Goal: Book appointment/travel/reservation

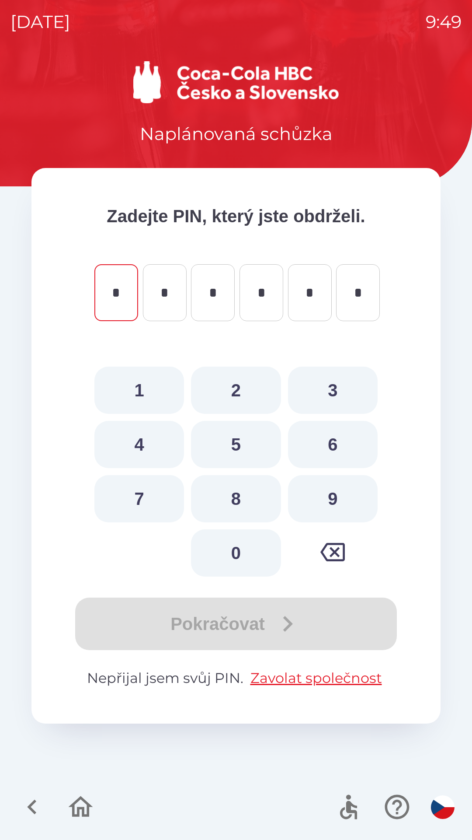
click at [228, 391] on button "2" at bounding box center [236, 389] width 90 height 47
type input "*"
click at [230, 439] on button "5" at bounding box center [236, 444] width 90 height 47
type input "*"
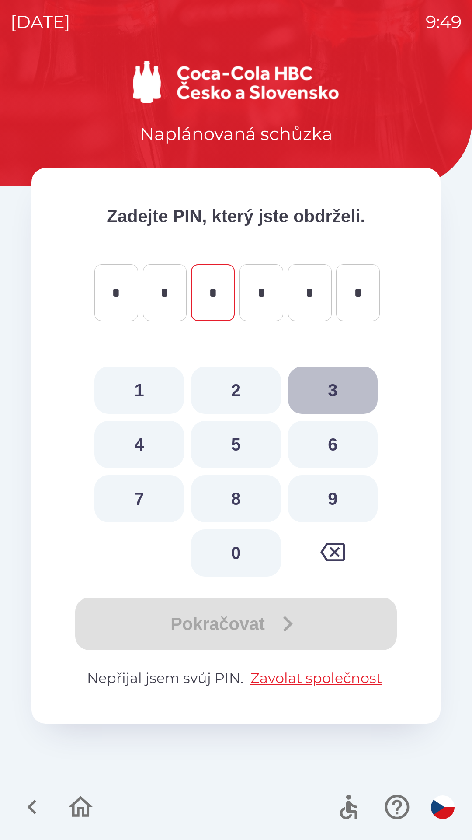
click at [328, 390] on button "3" at bounding box center [333, 389] width 90 height 47
type input "*"
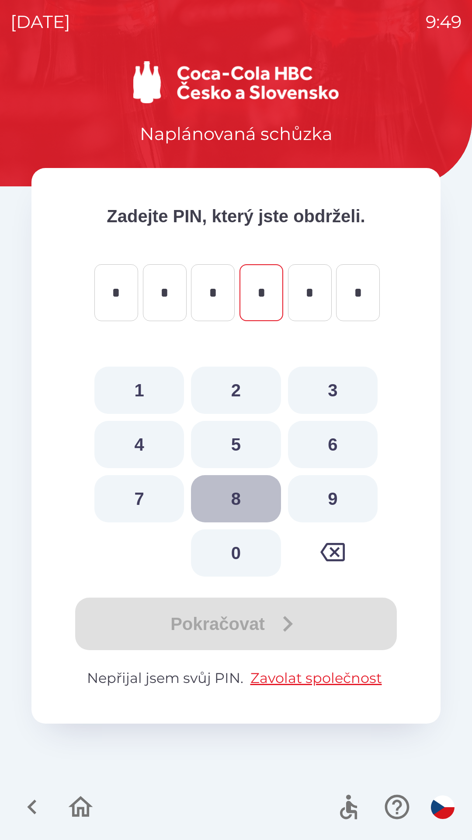
click at [231, 492] on button "8" at bounding box center [236, 498] width 90 height 47
type input "*"
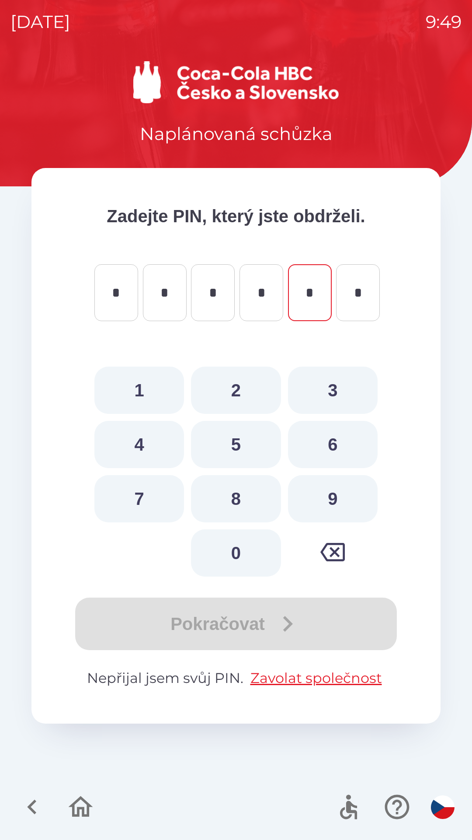
click at [223, 551] on button "0" at bounding box center [236, 552] width 90 height 47
type input "*"
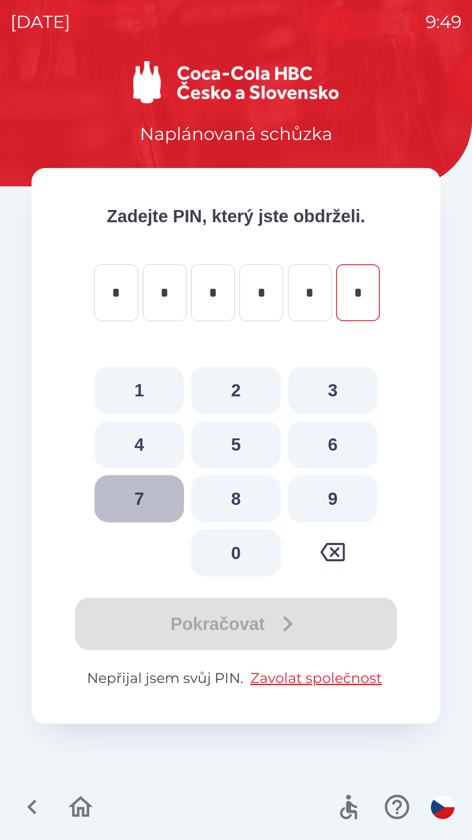
click at [134, 499] on button "7" at bounding box center [139, 498] width 90 height 47
type input "*"
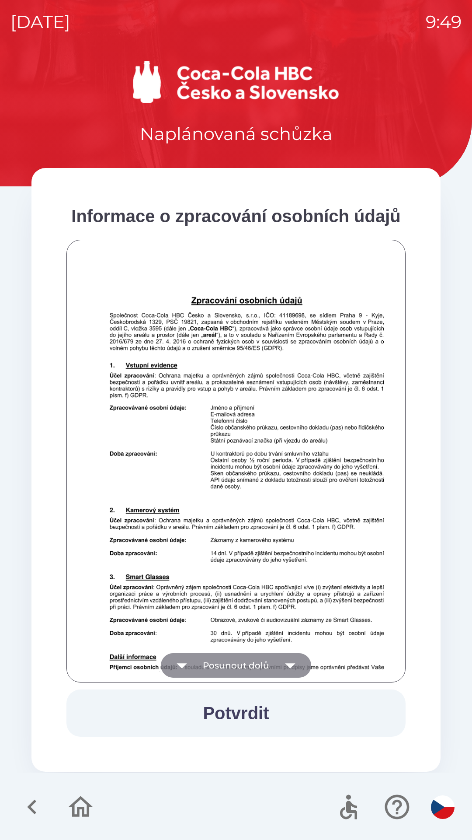
click at [238, 662] on button "Posunout dolů" at bounding box center [236, 665] width 150 height 24
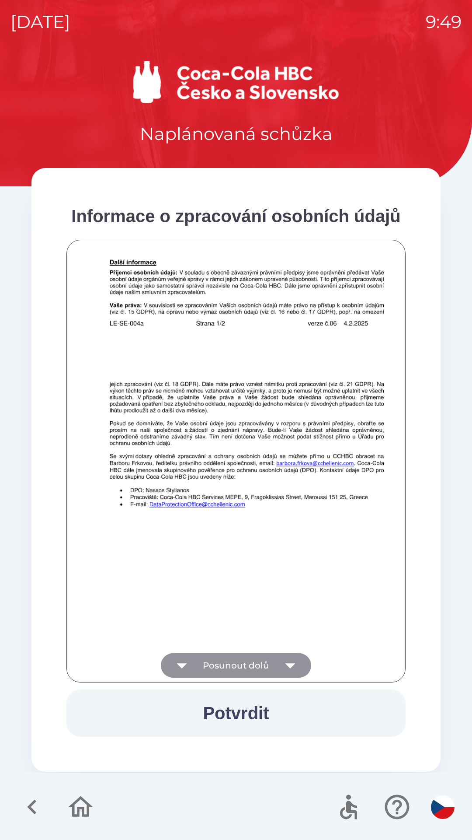
click at [222, 662] on button "Posunout dolů" at bounding box center [236, 665] width 150 height 24
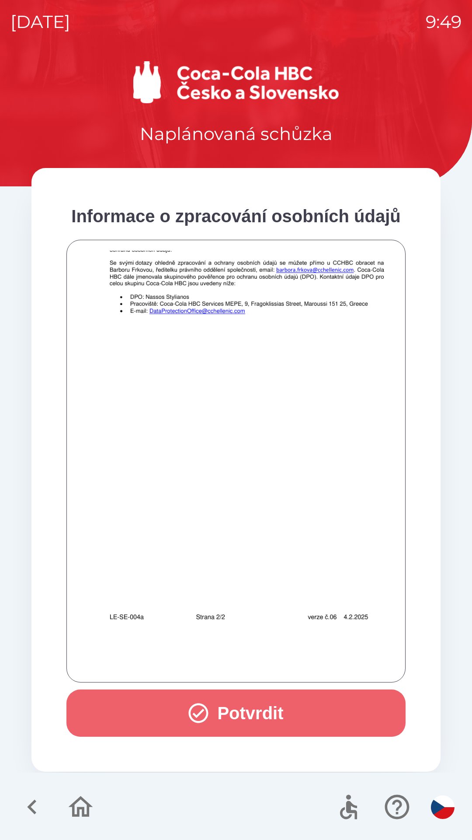
click at [238, 704] on button "Potvrdit" at bounding box center [235, 712] width 339 height 47
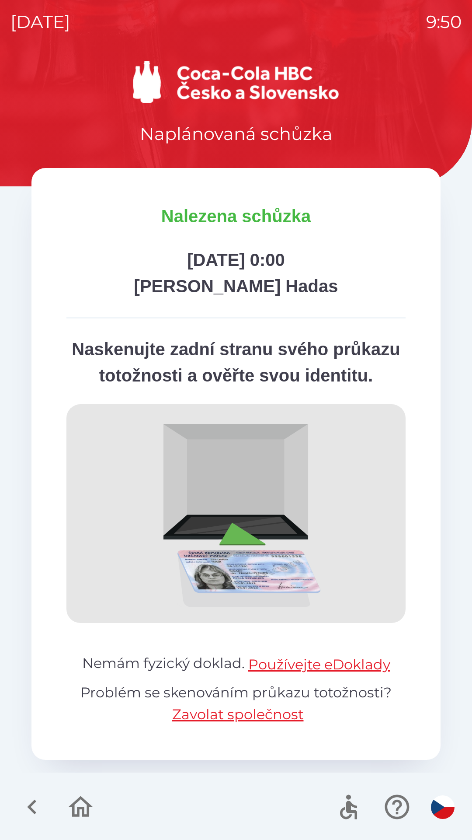
scroll to position [0, 0]
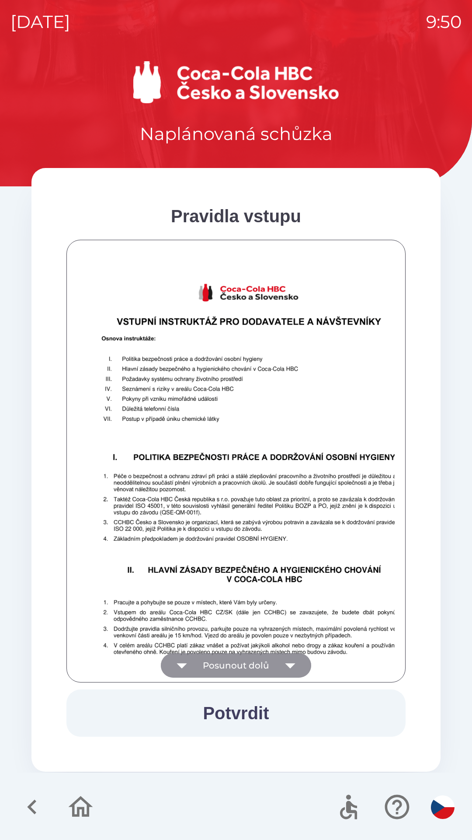
click at [264, 659] on button "Posunout dolů" at bounding box center [236, 665] width 150 height 24
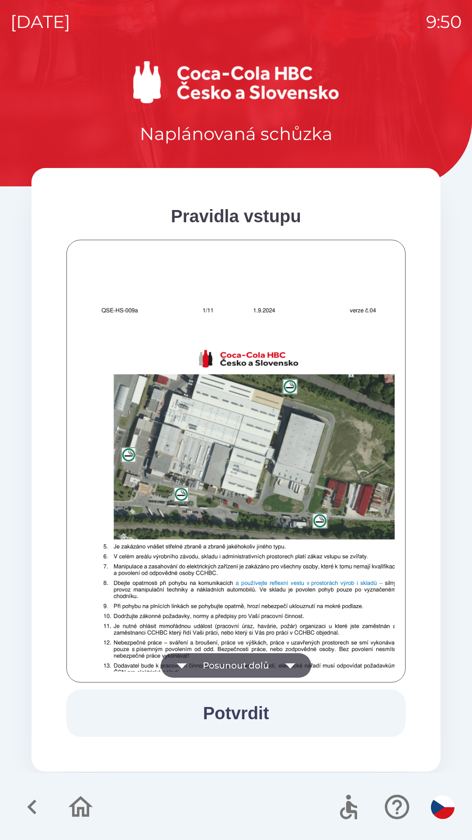
click at [275, 660] on button "Posunout dolů" at bounding box center [236, 665] width 150 height 24
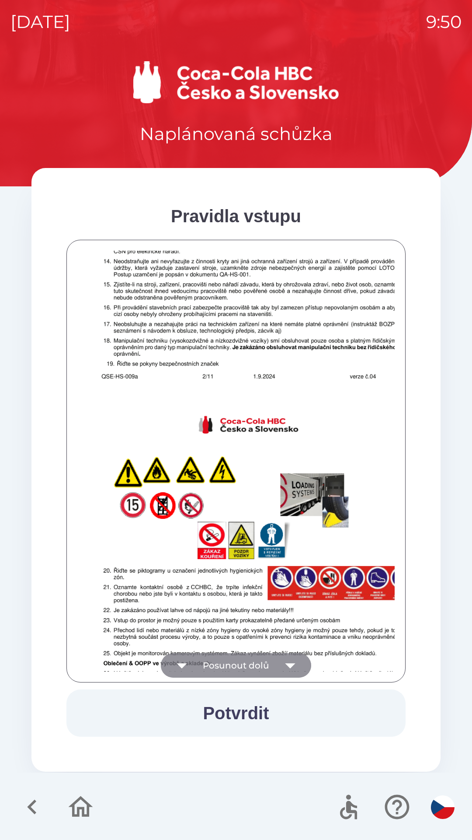
click at [275, 662] on button "Posunout dolů" at bounding box center [236, 665] width 150 height 24
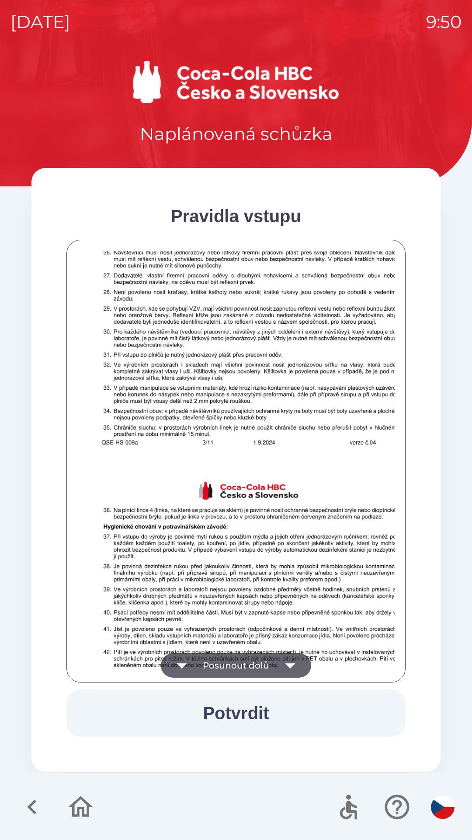
click at [275, 662] on button "Posunout dolů" at bounding box center [236, 665] width 150 height 24
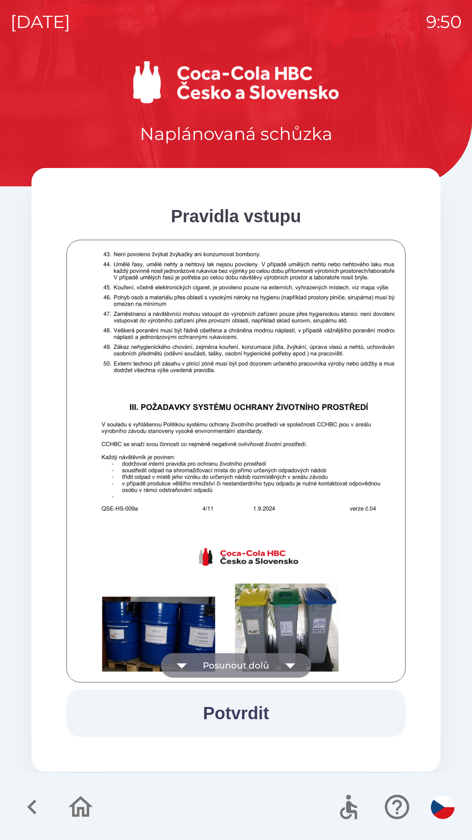
click at [284, 662] on icon "button" at bounding box center [290, 665] width 24 height 24
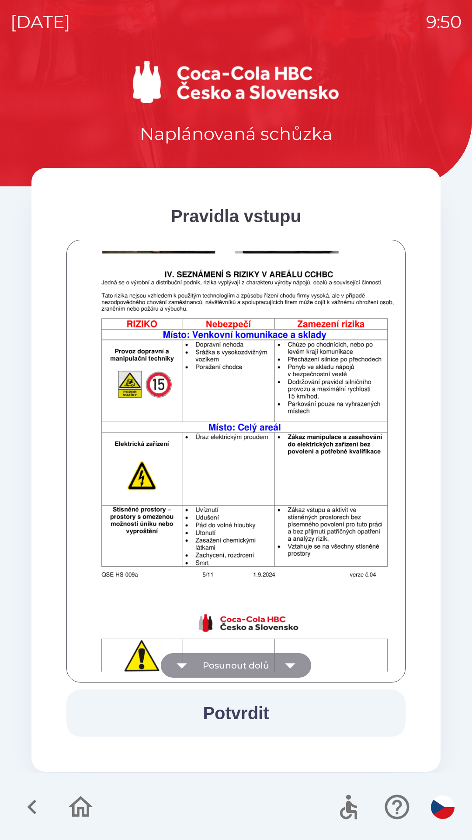
click at [286, 659] on icon "button" at bounding box center [290, 665] width 24 height 24
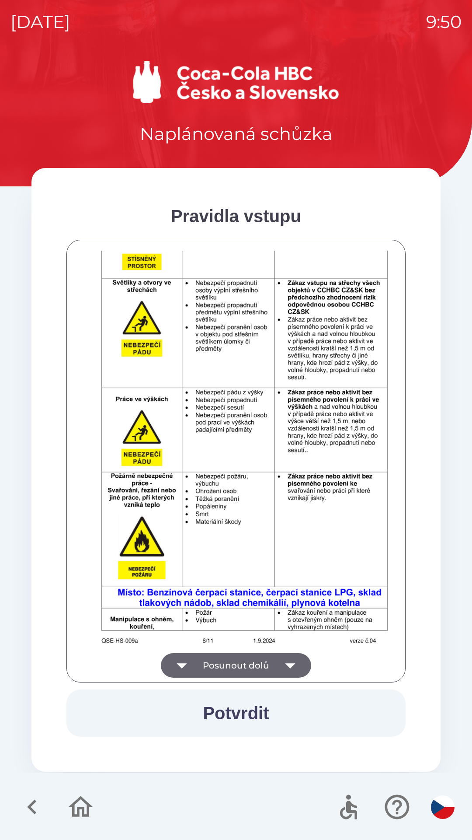
click at [285, 659] on icon "button" at bounding box center [290, 665] width 24 height 24
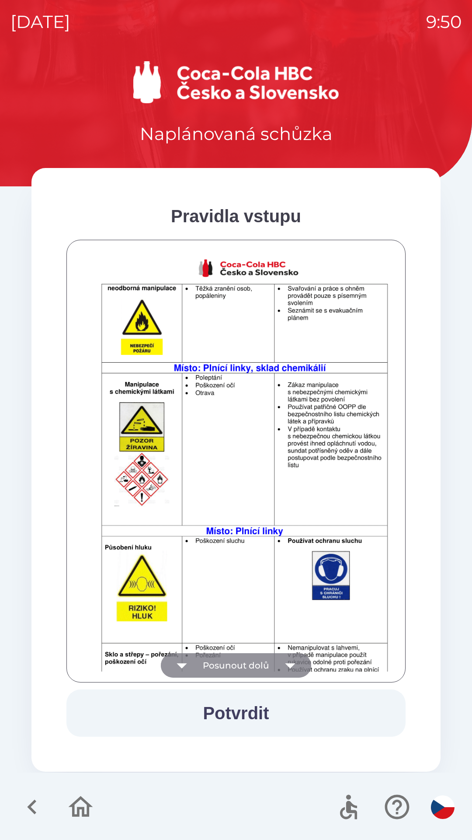
click at [278, 661] on icon "button" at bounding box center [290, 665] width 24 height 24
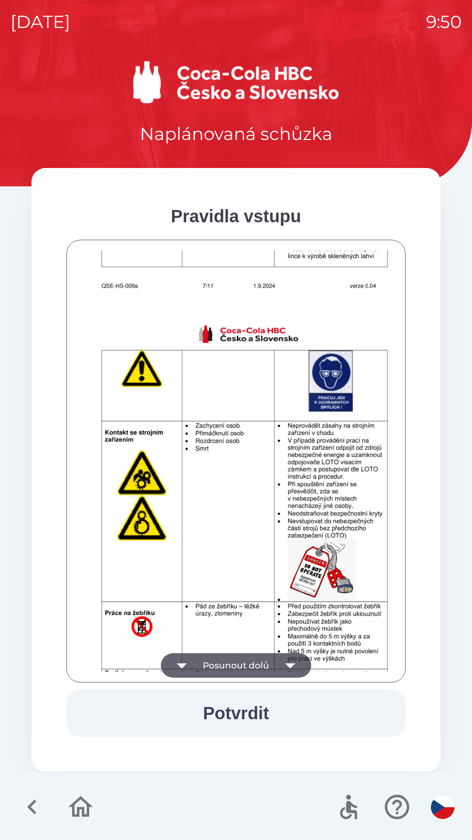
click at [283, 660] on icon "button" at bounding box center [290, 665] width 24 height 24
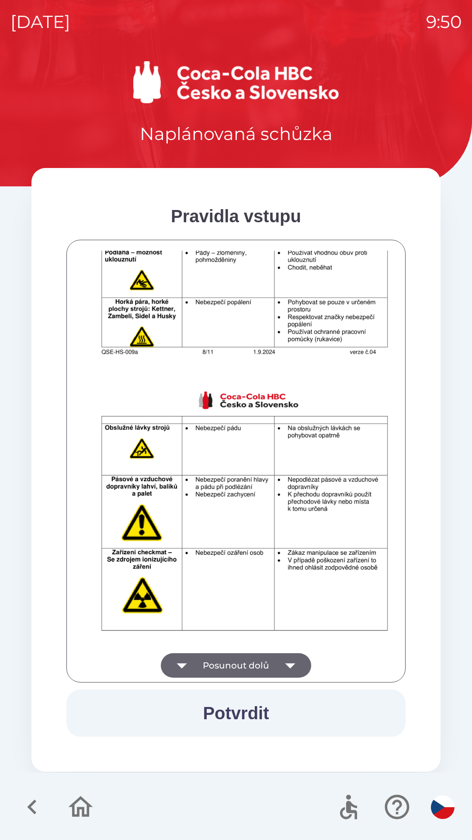
click at [285, 662] on icon "button" at bounding box center [290, 665] width 24 height 24
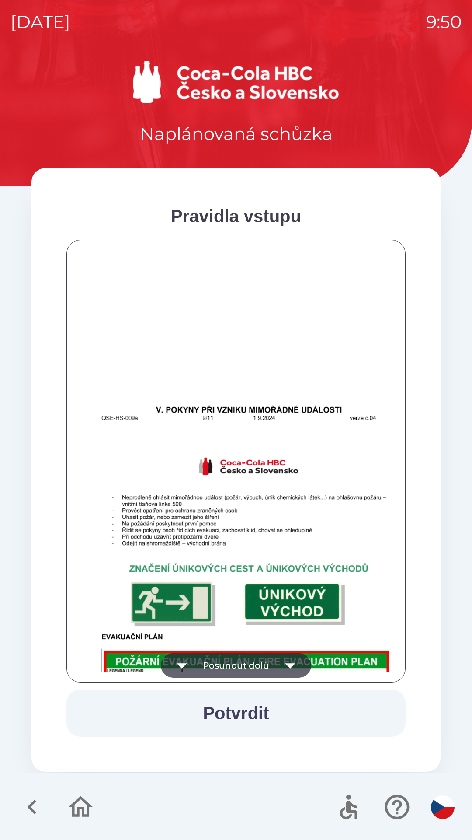
click at [283, 661] on icon "button" at bounding box center [290, 665] width 24 height 24
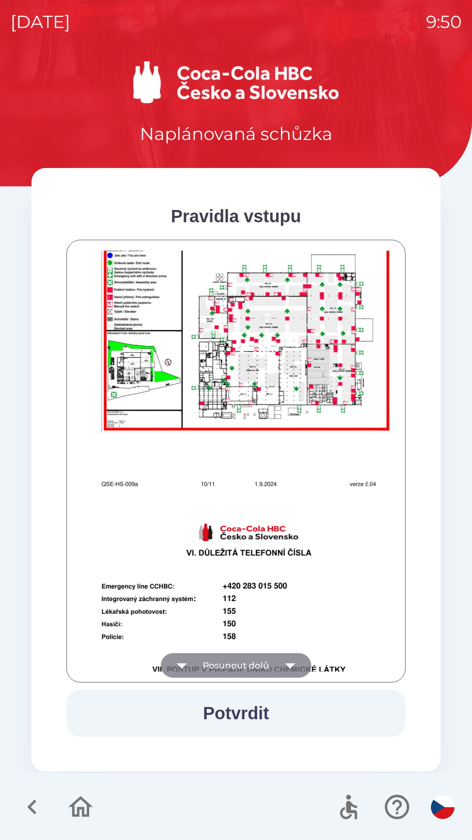
click at [282, 662] on icon "button" at bounding box center [290, 665] width 24 height 24
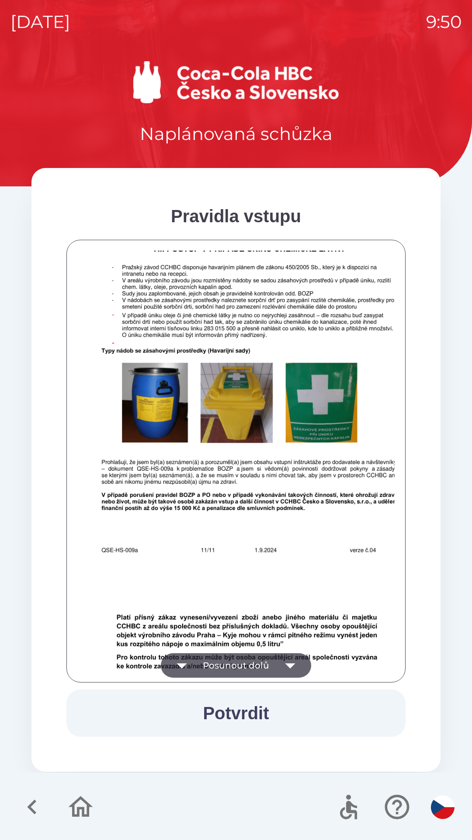
click at [276, 660] on button "Posunout dolů" at bounding box center [236, 665] width 150 height 24
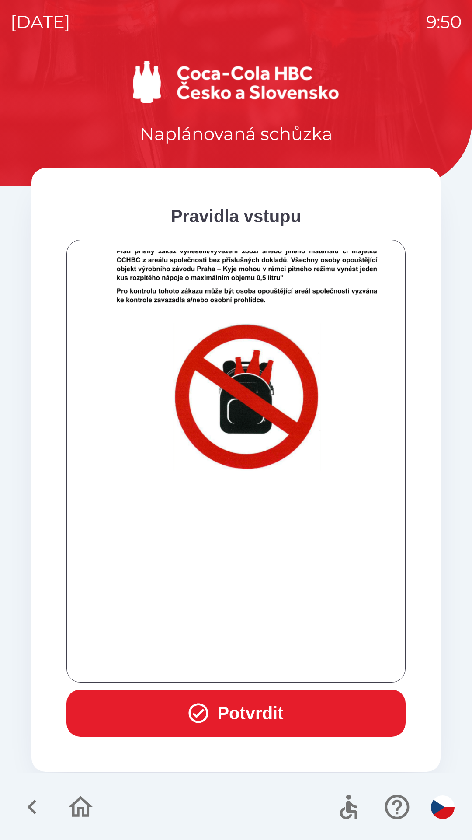
click at [274, 660] on div at bounding box center [235, 461] width 317 height 421
click at [277, 708] on button "Potvrdit" at bounding box center [235, 712] width 339 height 47
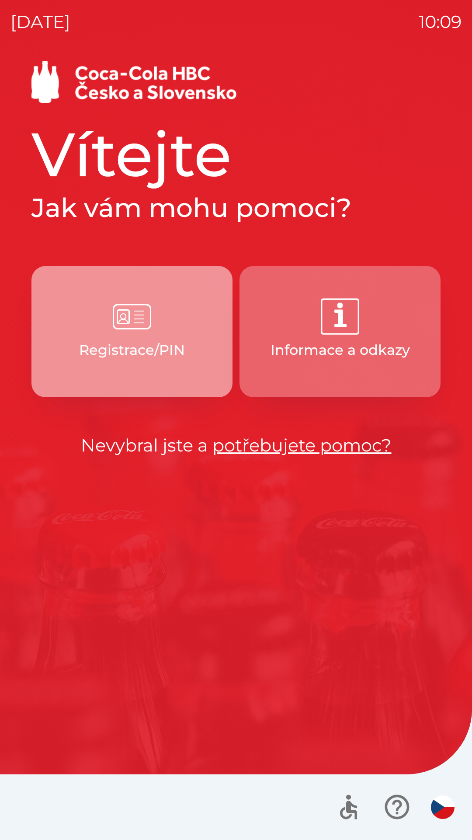
click at [125, 340] on p "Registrace/PIN" at bounding box center [132, 349] width 106 height 21
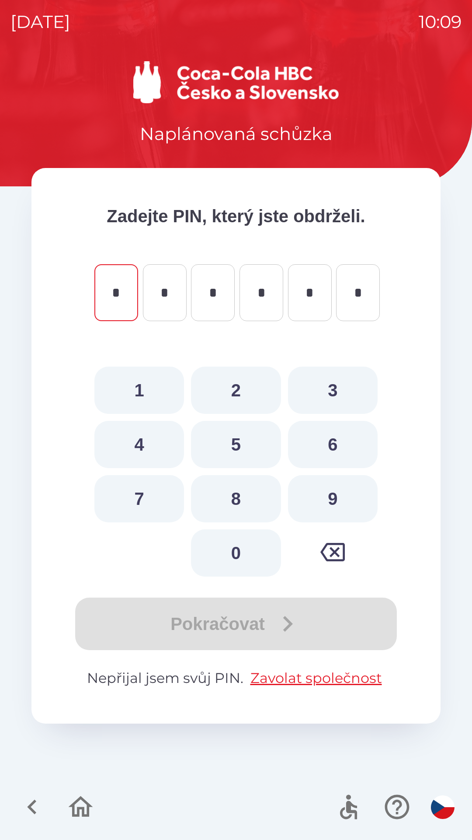
click at [340, 440] on button "6" at bounding box center [333, 444] width 90 height 47
type input "*"
click at [152, 382] on button "1" at bounding box center [139, 389] width 90 height 47
type input "*"
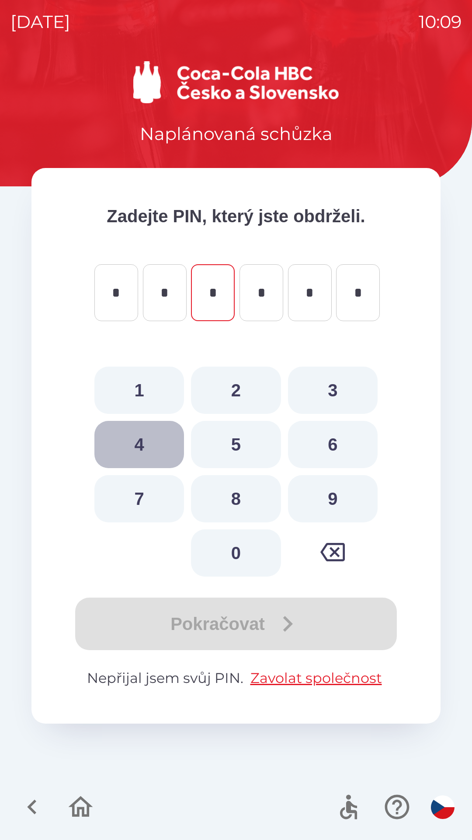
click at [152, 444] on button "4" at bounding box center [139, 444] width 90 height 47
type input "*"
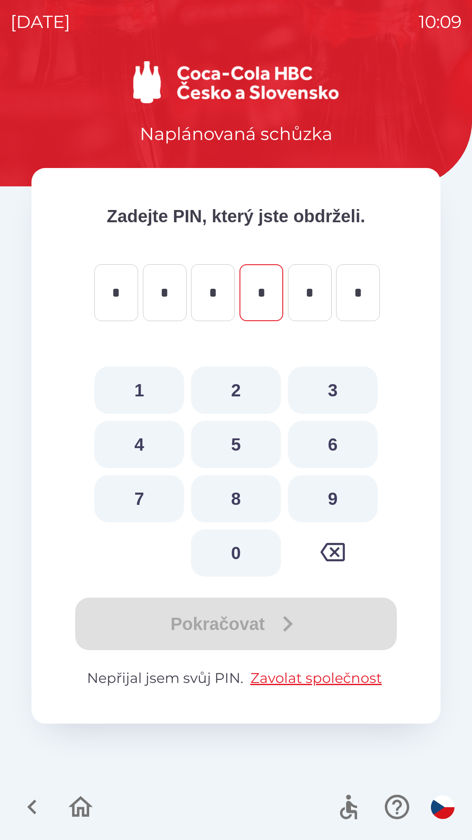
click at [158, 443] on button "4" at bounding box center [139, 444] width 90 height 47
type input "*"
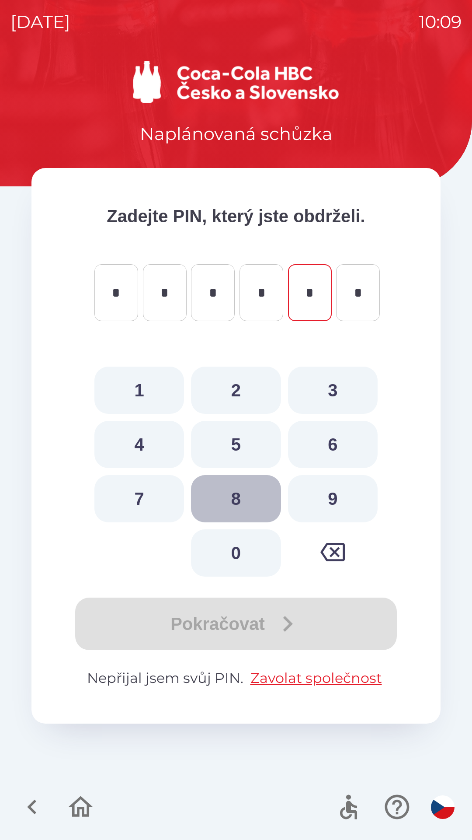
click at [245, 499] on button "8" at bounding box center [236, 498] width 90 height 47
type input "*"
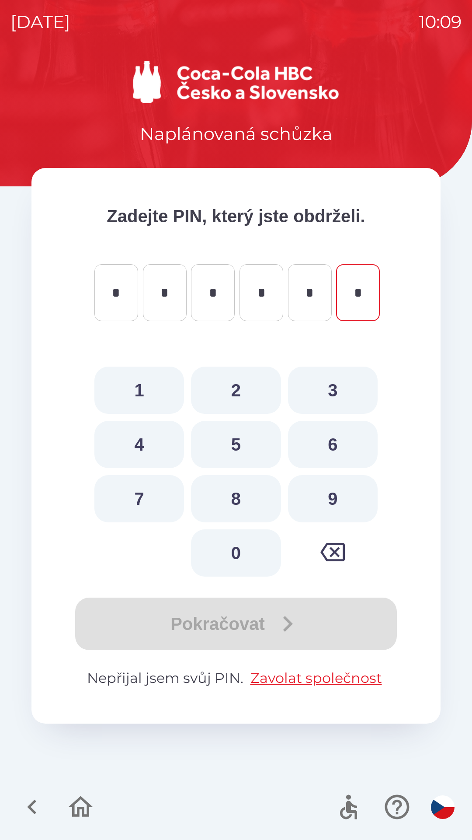
click at [335, 392] on button "3" at bounding box center [333, 389] width 90 height 47
type input "*"
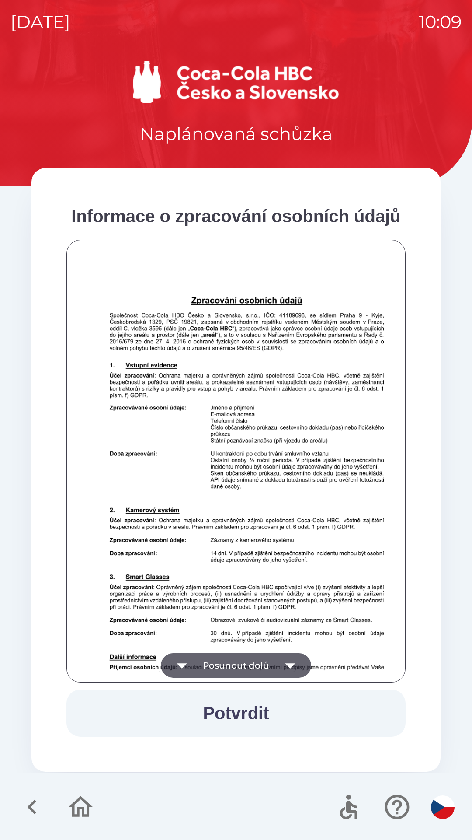
click at [272, 713] on button "Potvrdit" at bounding box center [235, 712] width 339 height 47
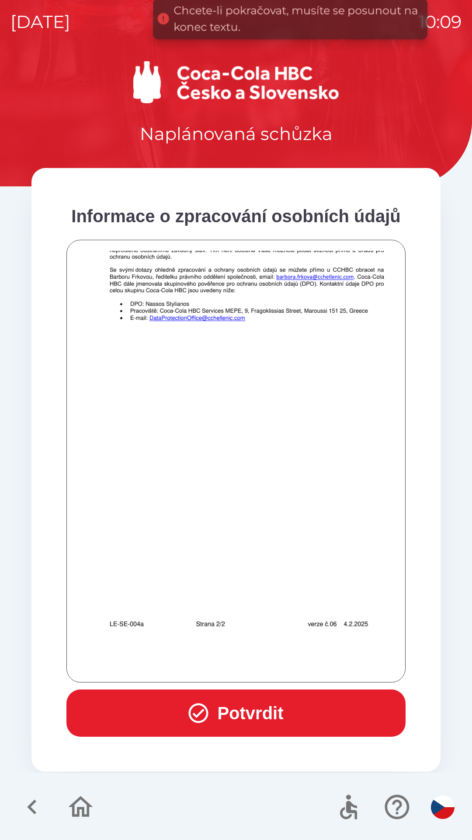
scroll to position [614, 0]
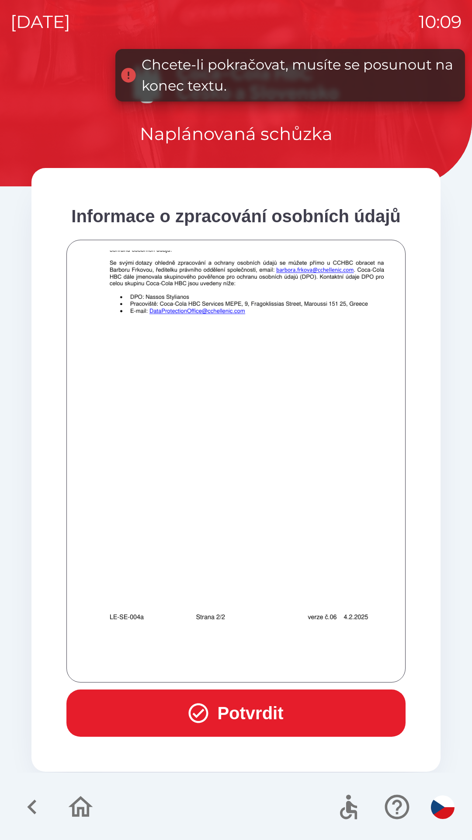
click at [272, 711] on button "Potvrdit" at bounding box center [235, 712] width 339 height 47
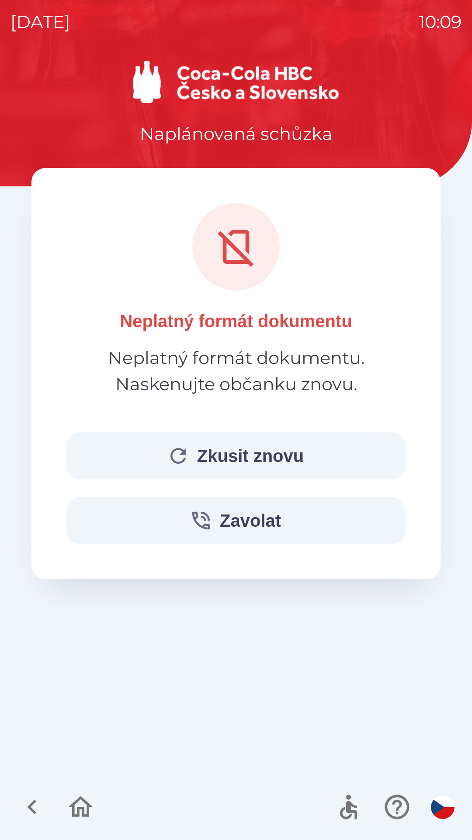
click at [255, 464] on button "Zkusit znovu" at bounding box center [235, 455] width 339 height 47
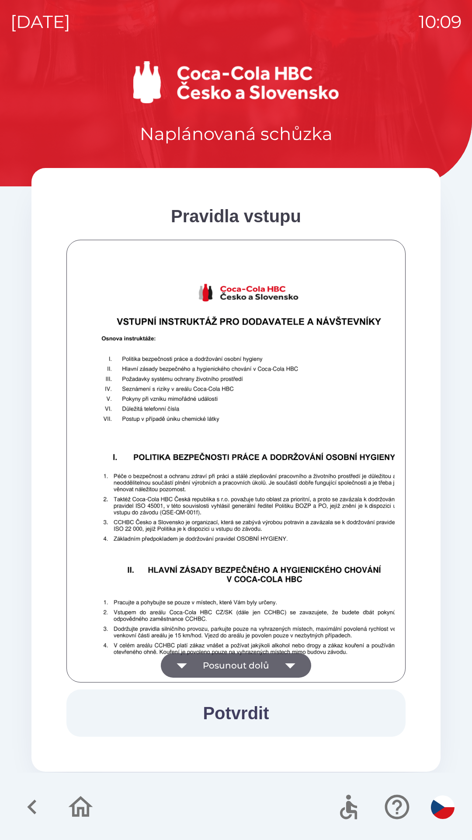
click at [247, 711] on button "Potvrdit" at bounding box center [235, 712] width 339 height 47
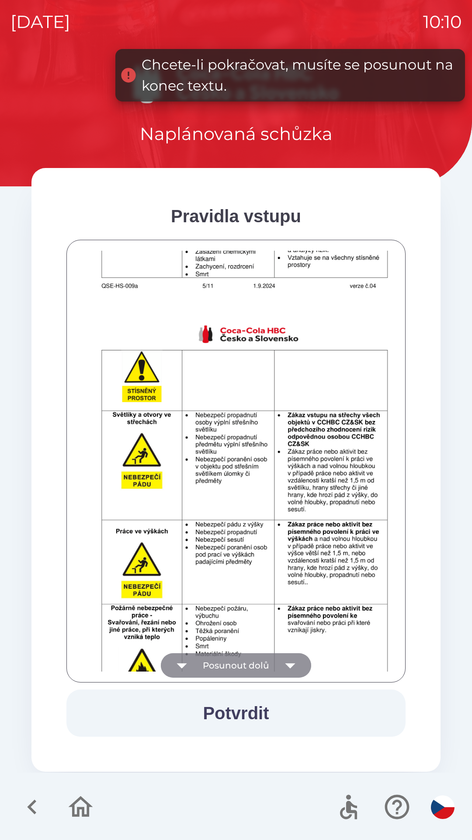
click at [272, 666] on button "Posunout dolů" at bounding box center [236, 665] width 150 height 24
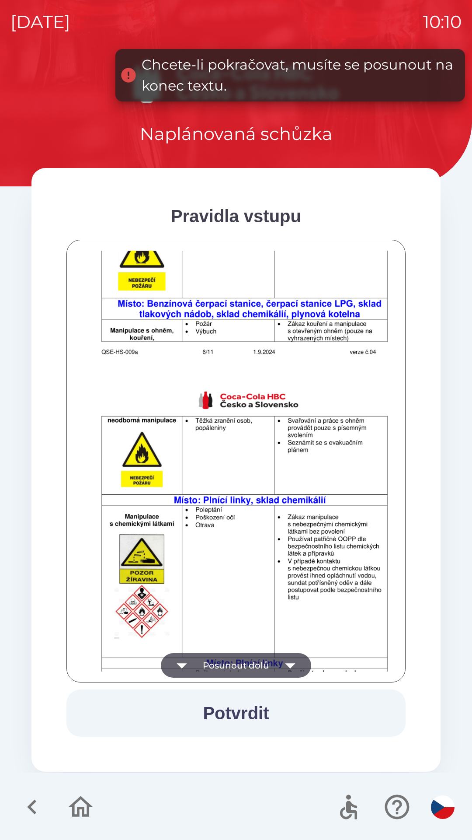
click at [265, 667] on button "Posunout dolů" at bounding box center [236, 665] width 150 height 24
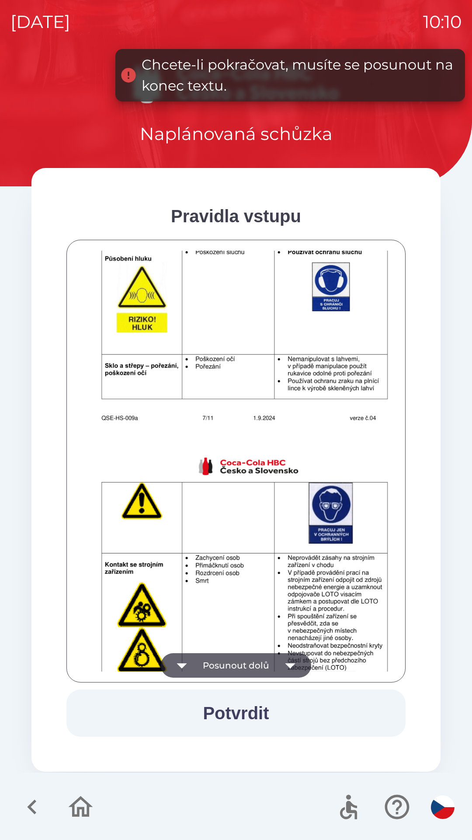
click at [268, 655] on button "Posunout dolů" at bounding box center [236, 665] width 150 height 24
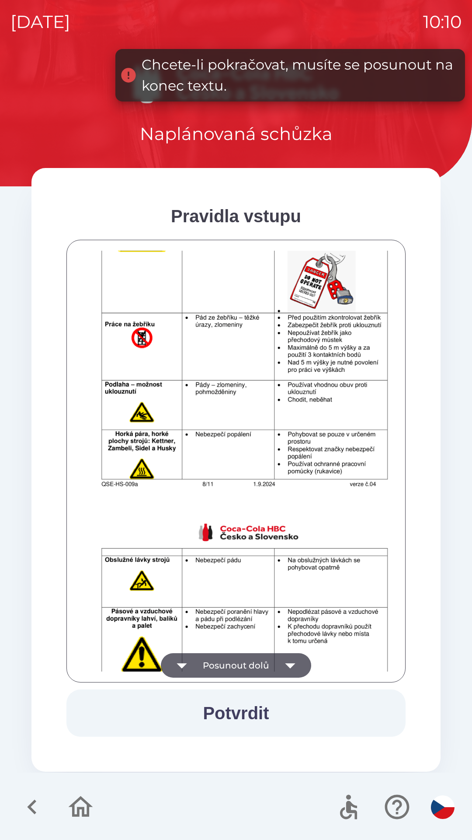
click at [266, 669] on button "Posunout dolů" at bounding box center [236, 665] width 150 height 24
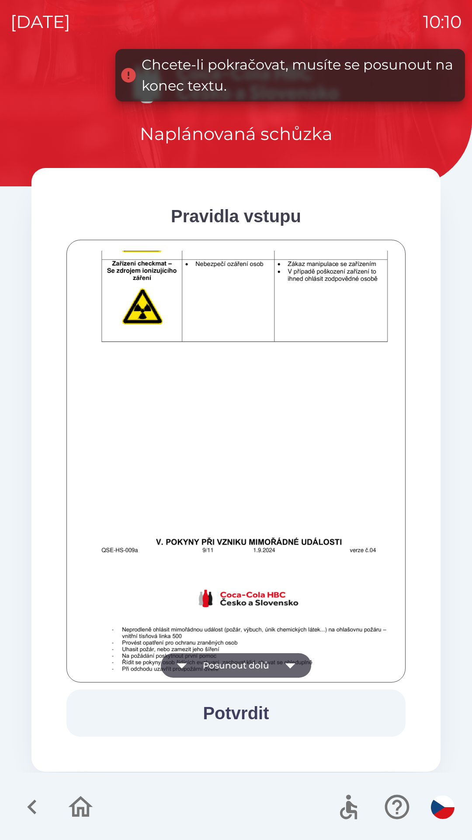
click at [265, 662] on button "Posunout dolů" at bounding box center [236, 665] width 150 height 24
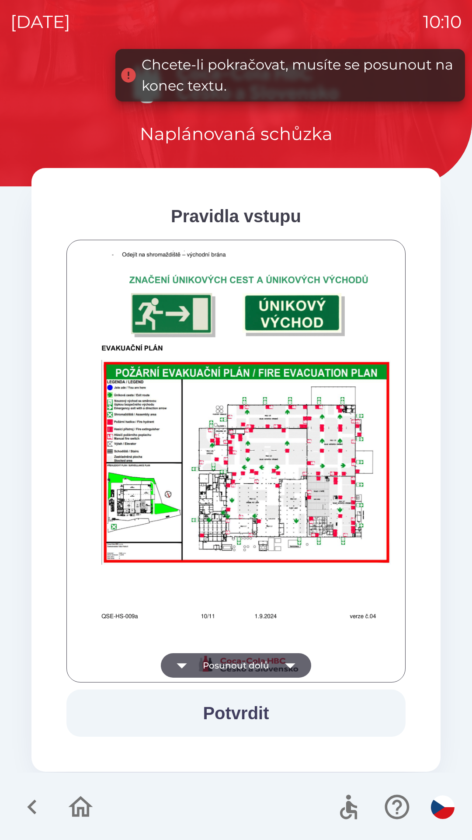
click at [263, 660] on button "Posunout dolů" at bounding box center [236, 665] width 150 height 24
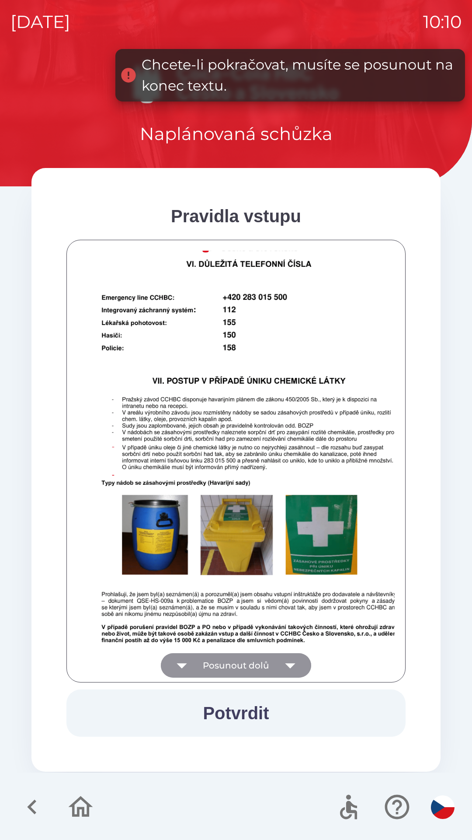
click at [259, 661] on button "Posunout dolů" at bounding box center [236, 665] width 150 height 24
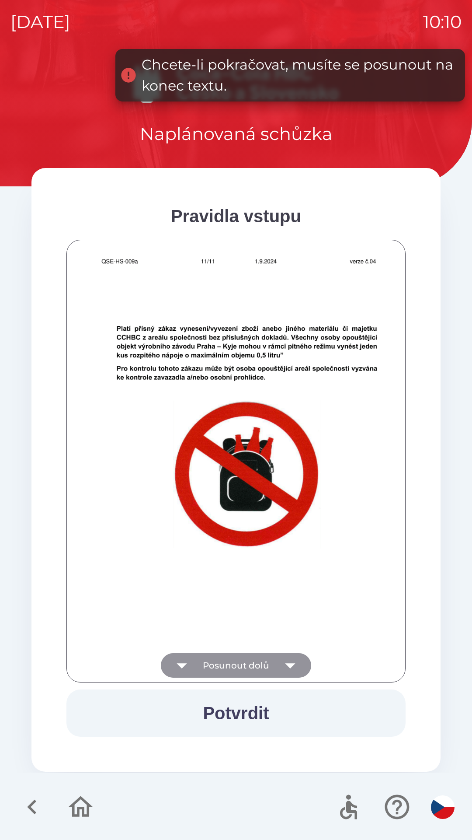
click at [259, 662] on button "Posunout dolů" at bounding box center [236, 665] width 150 height 24
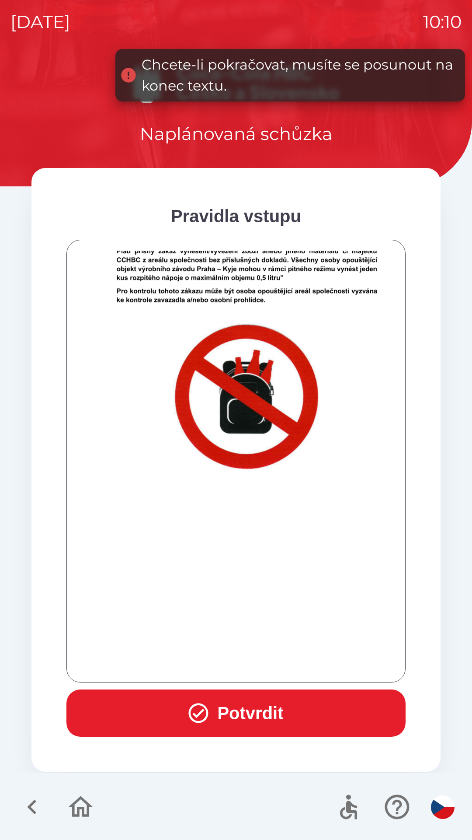
click at [264, 660] on div at bounding box center [235, 461] width 317 height 421
click at [264, 668] on div at bounding box center [235, 461] width 317 height 421
click at [250, 703] on button "Potvrdit" at bounding box center [235, 712] width 339 height 47
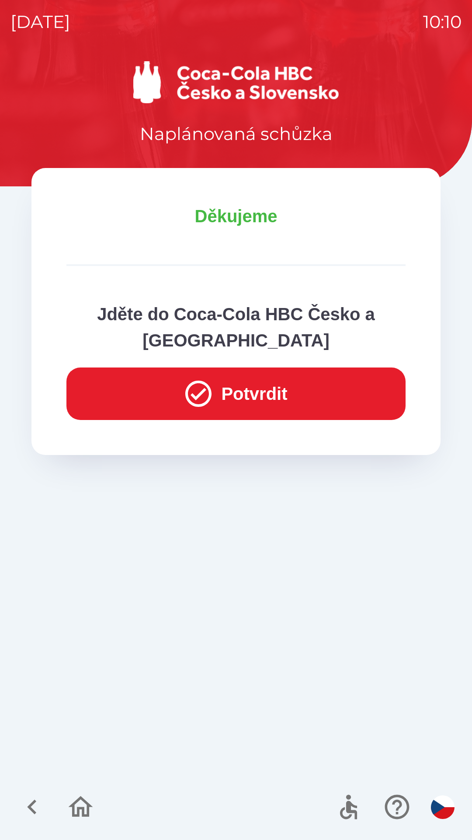
click at [222, 385] on button "Potvrdit" at bounding box center [235, 393] width 339 height 52
